Goal: Check status: Check status

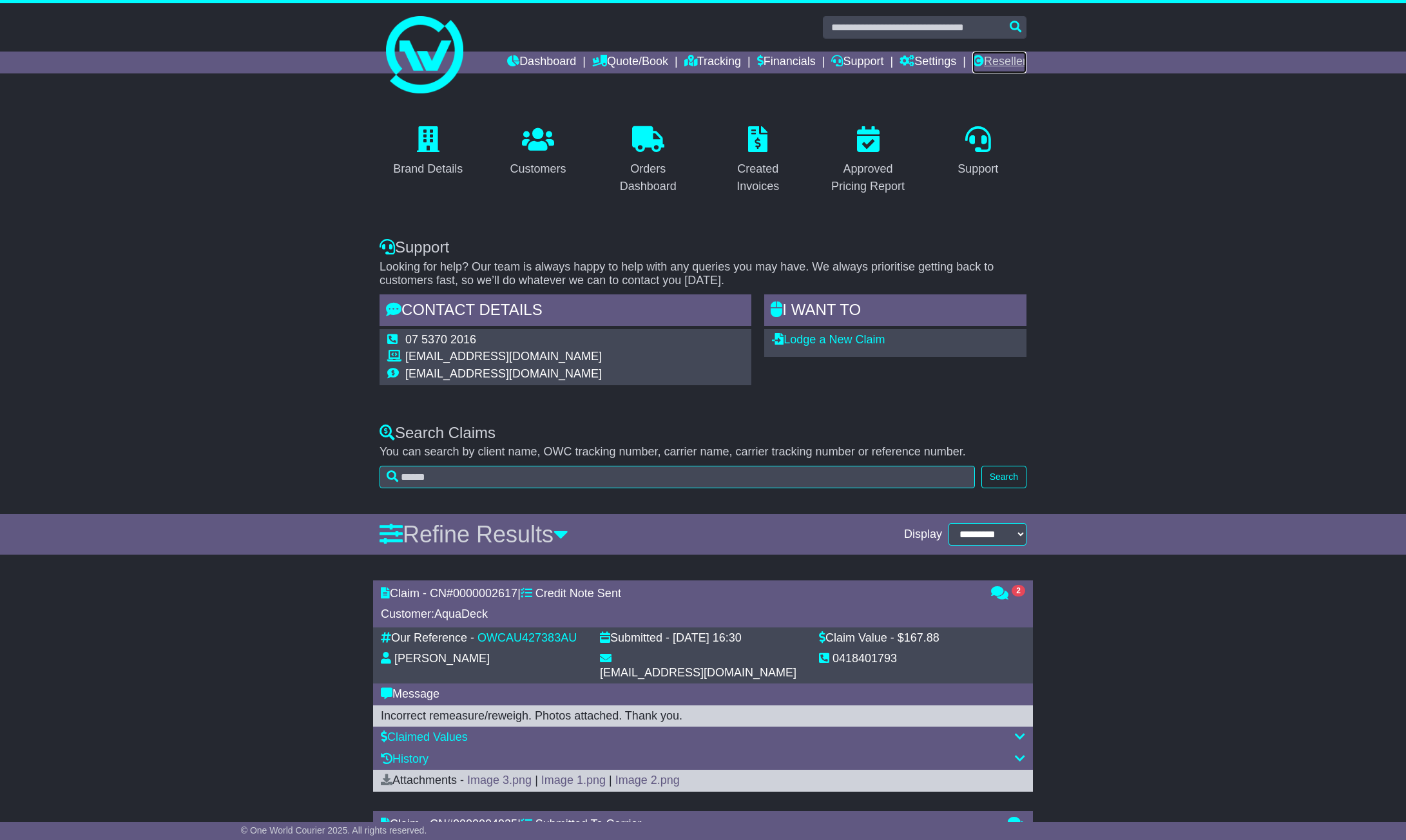
click at [990, 60] on link "Reseller" at bounding box center [999, 62] width 54 height 22
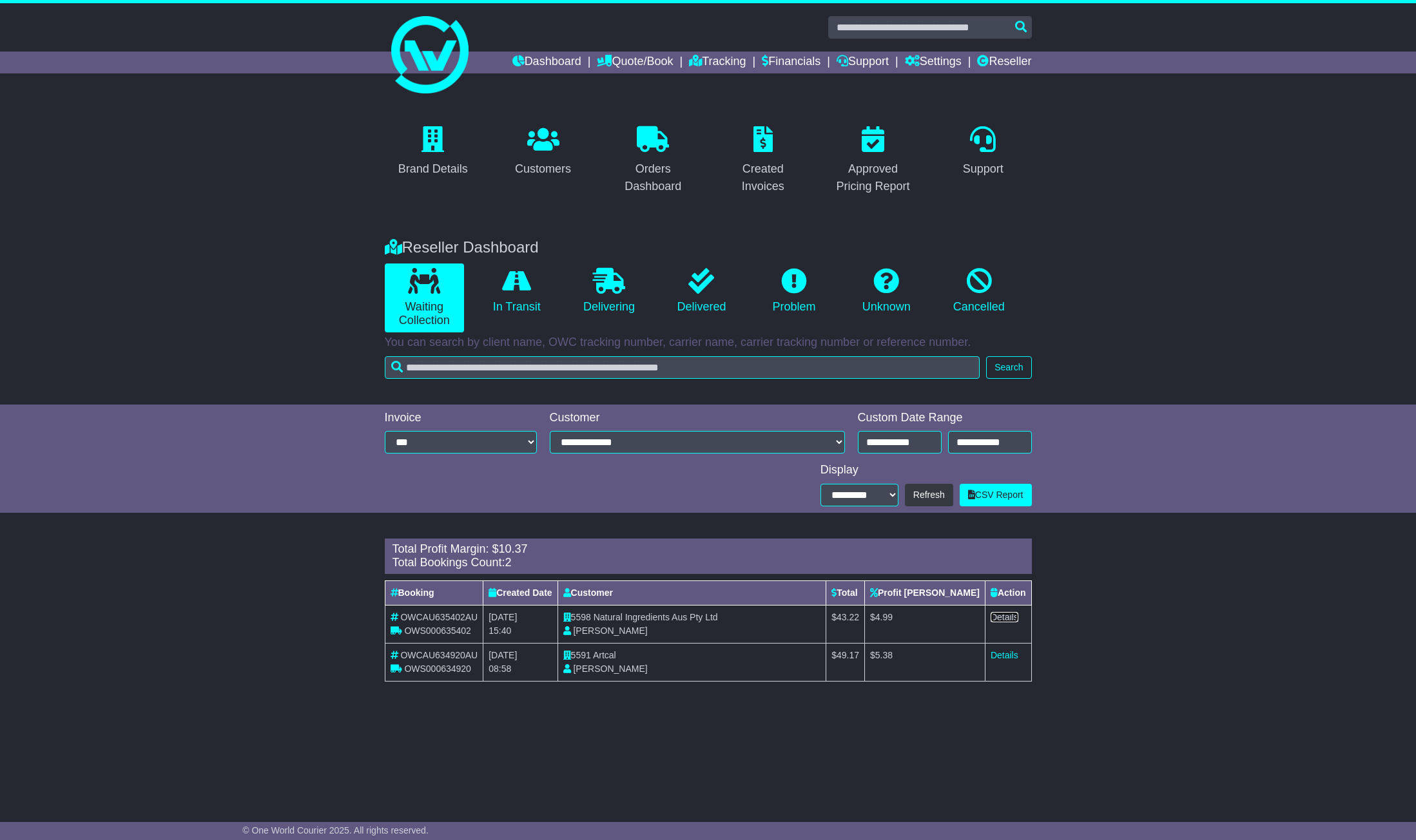
click at [998, 618] on link "Details" at bounding box center [1005, 618] width 28 height 10
